Goal: Navigation & Orientation: Go to known website

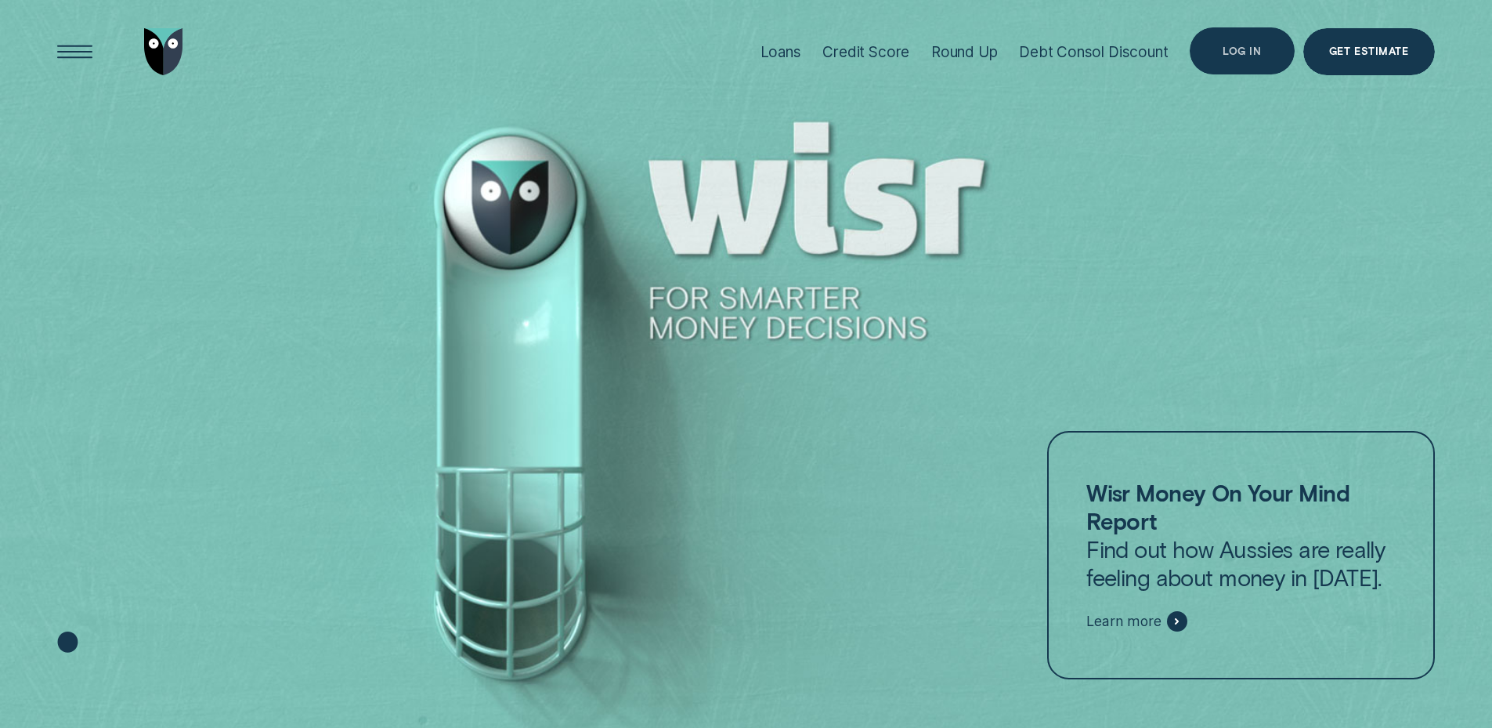
click at [1205, 42] on div "Log in" at bounding box center [1242, 50] width 104 height 47
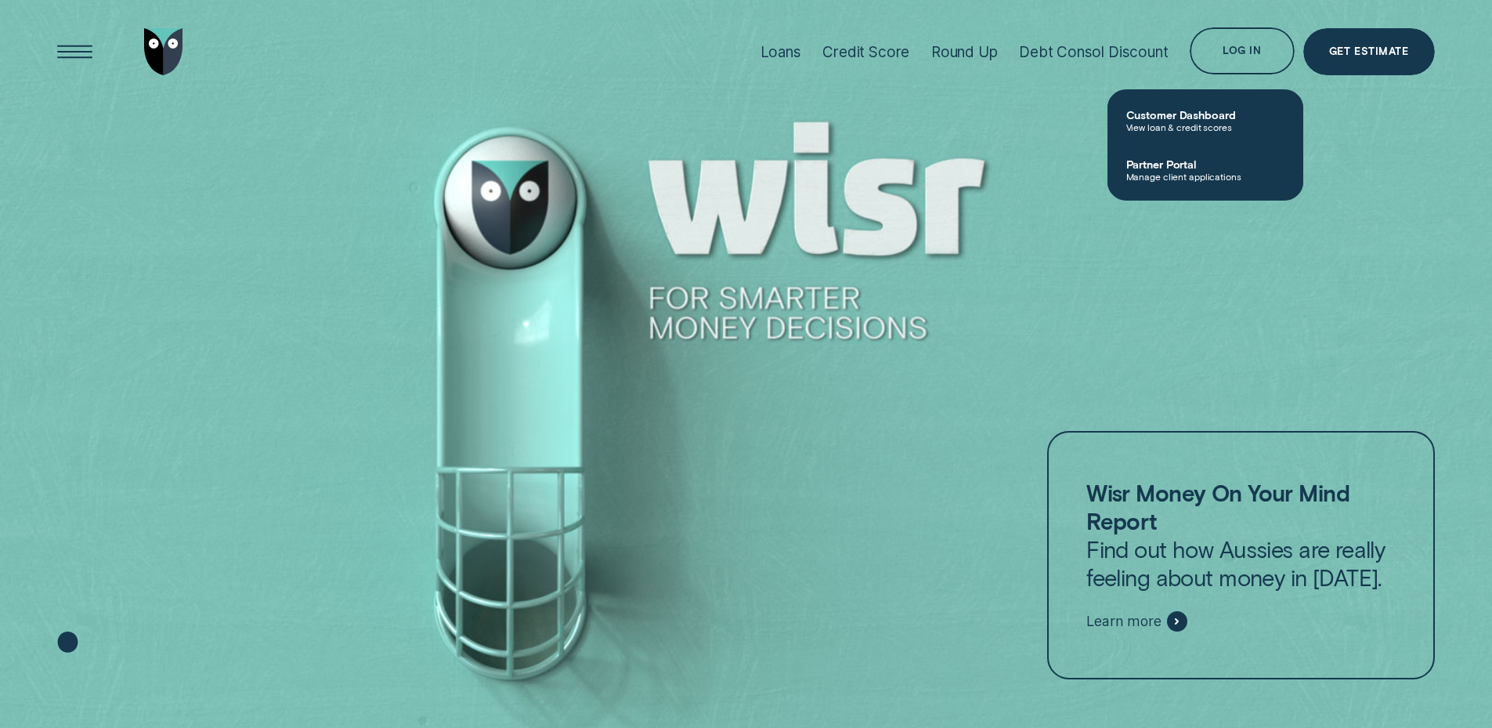
click at [1020, 118] on div at bounding box center [746, 364] width 1492 height 728
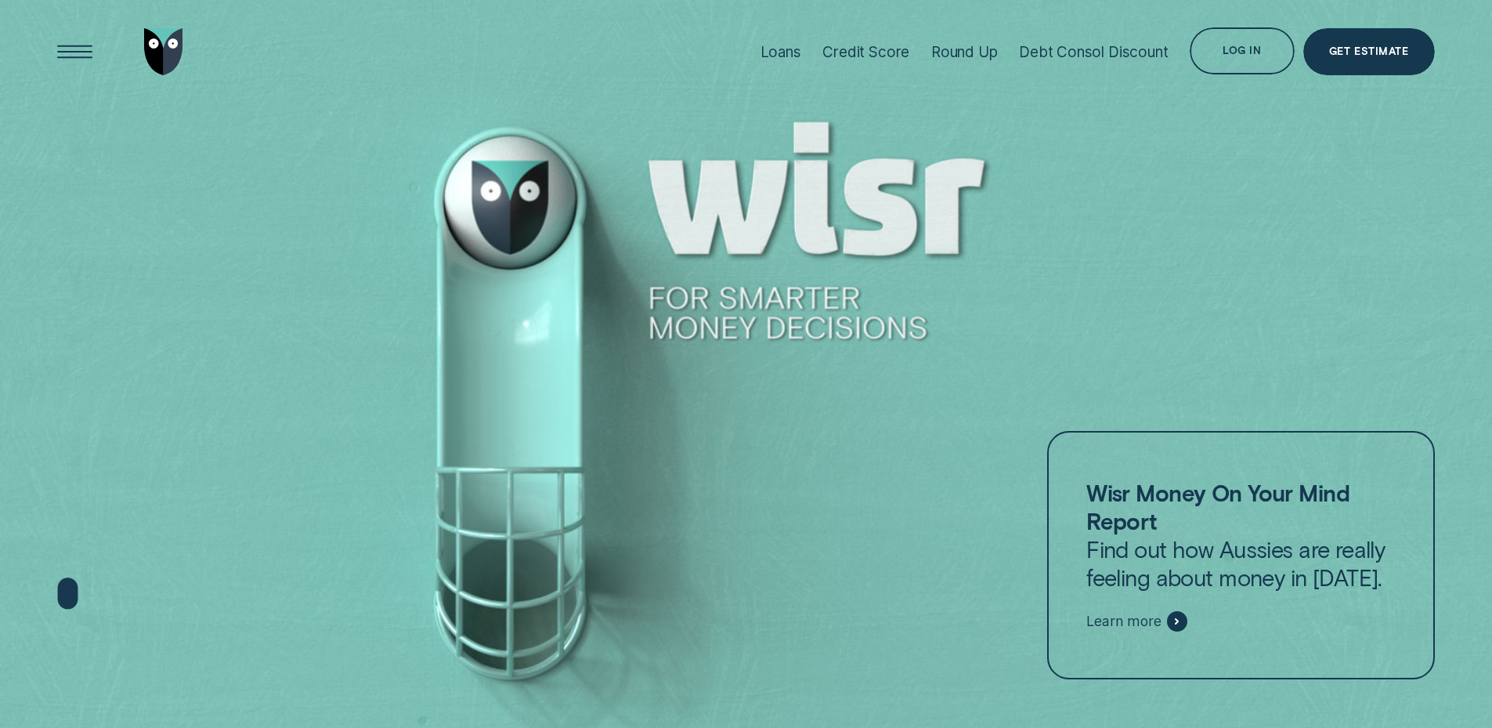
click at [1121, 139] on div at bounding box center [746, 364] width 1492 height 728
click at [1009, 327] on div at bounding box center [746, 364] width 1492 height 728
click at [1009, 232] on div at bounding box center [746, 364] width 1492 height 728
click at [1044, 222] on div at bounding box center [746, 364] width 1492 height 728
click at [1043, 222] on div at bounding box center [746, 364] width 1492 height 728
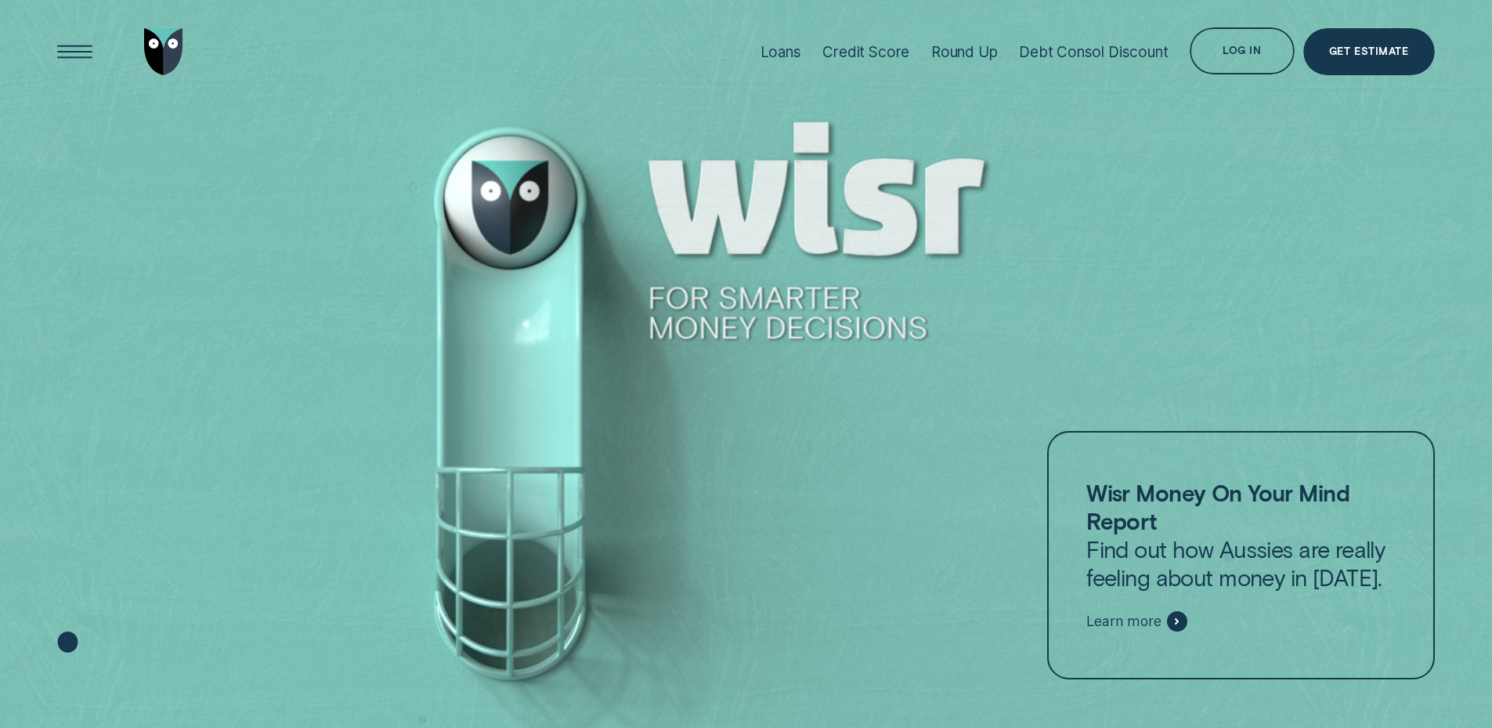
click at [1060, 247] on div at bounding box center [746, 364] width 1492 height 728
